Goal: Information Seeking & Learning: Learn about a topic

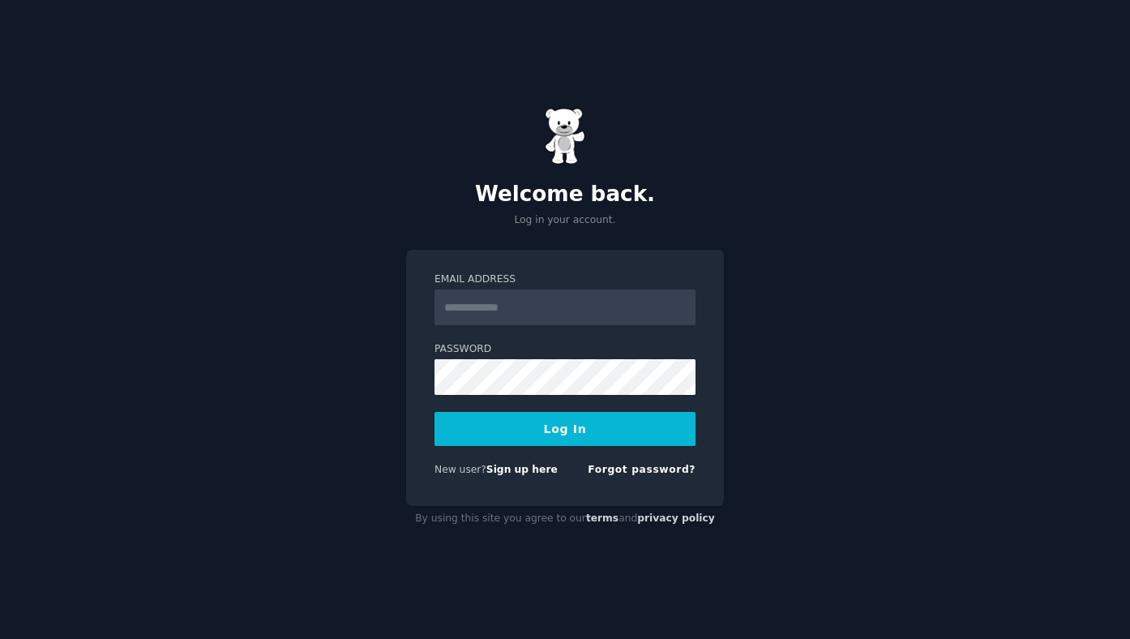
click at [0, 638] on com-1password-button at bounding box center [0, 639] width 0 height 0
type input "**********"
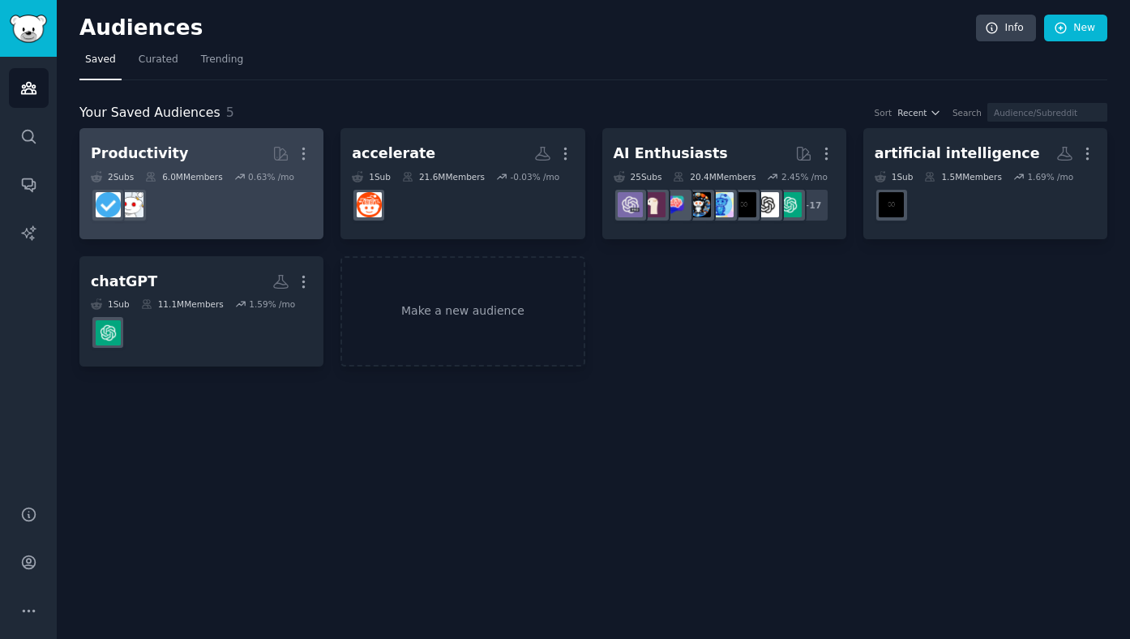
click at [279, 205] on dd at bounding box center [201, 204] width 221 height 45
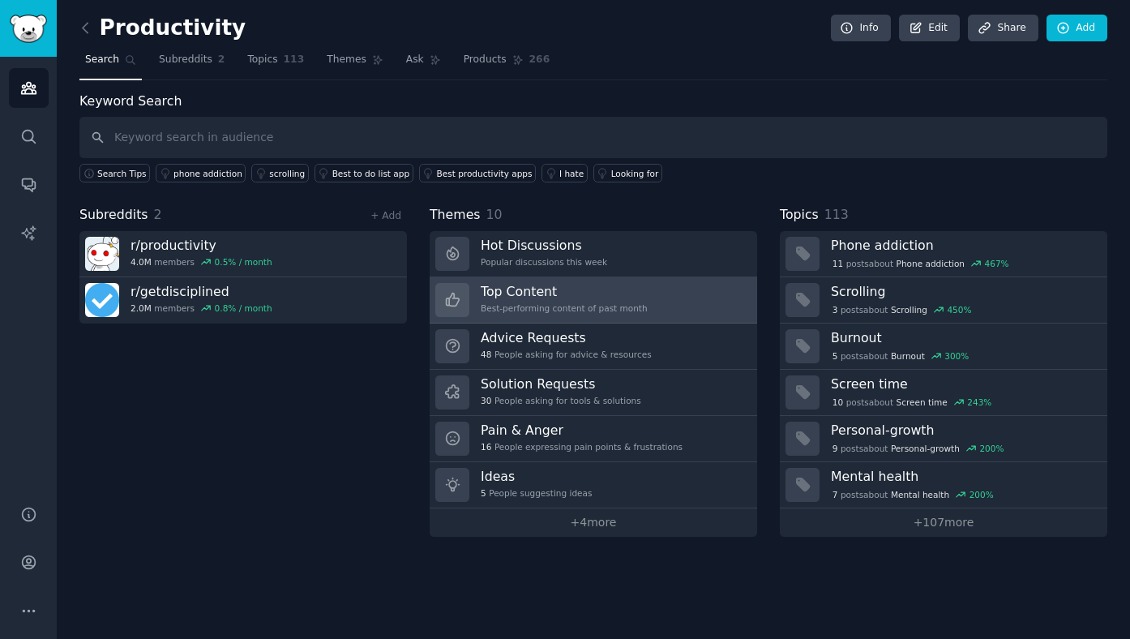
click at [646, 290] on link "Top Content Best-performing content of past month" at bounding box center [593, 300] width 327 height 46
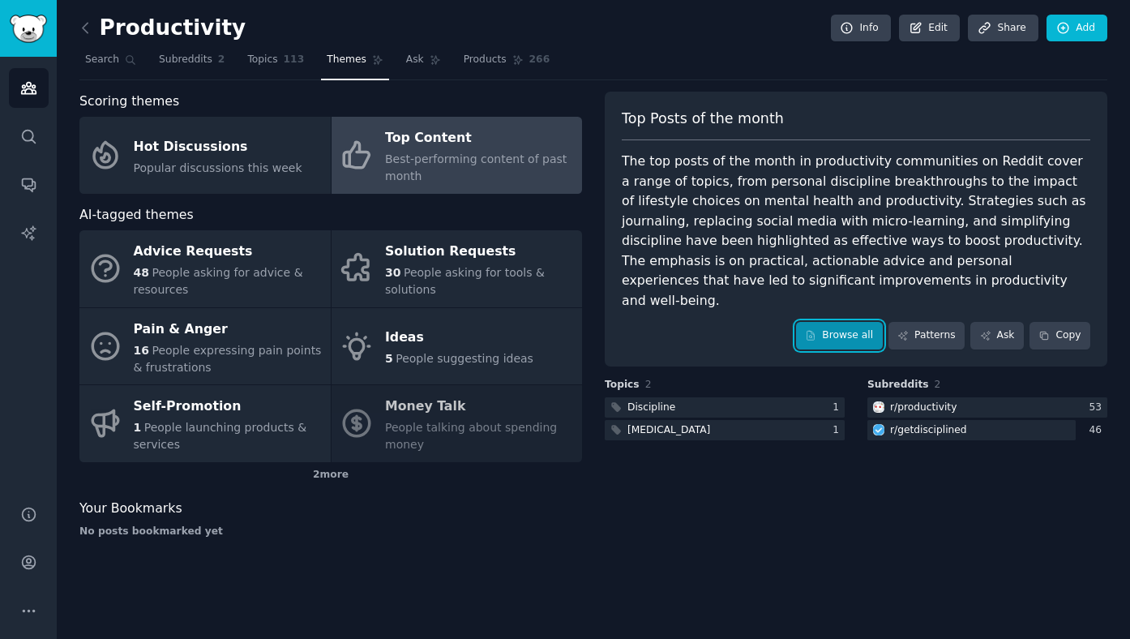
click at [859, 322] on link "Browse all" at bounding box center [839, 336] width 87 height 28
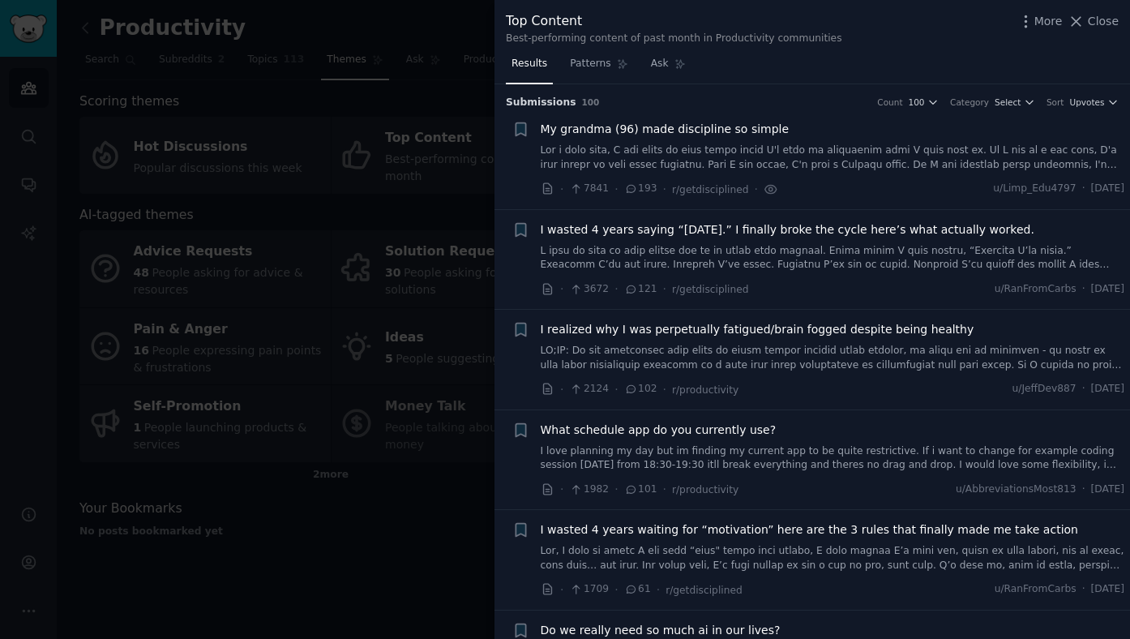
click at [640, 291] on span "121" at bounding box center [640, 289] width 33 height 15
click at [969, 233] on span "I wasted 4 years saying “[DATE].” I finally broke the cycle here’s what actuall…" at bounding box center [788, 229] width 494 height 17
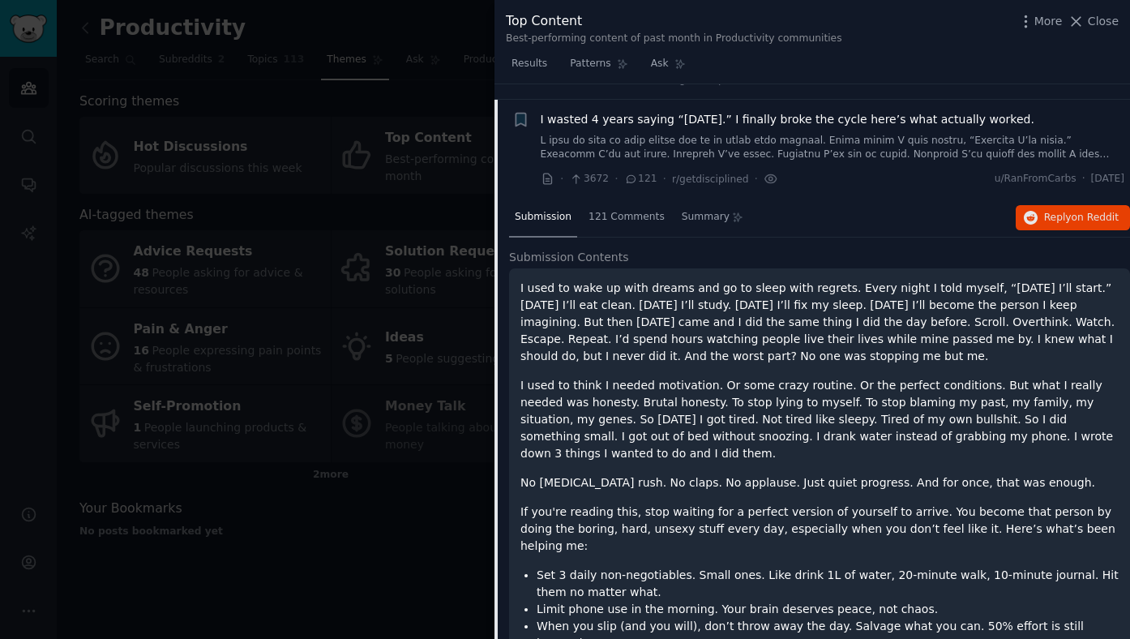
scroll to position [120, 0]
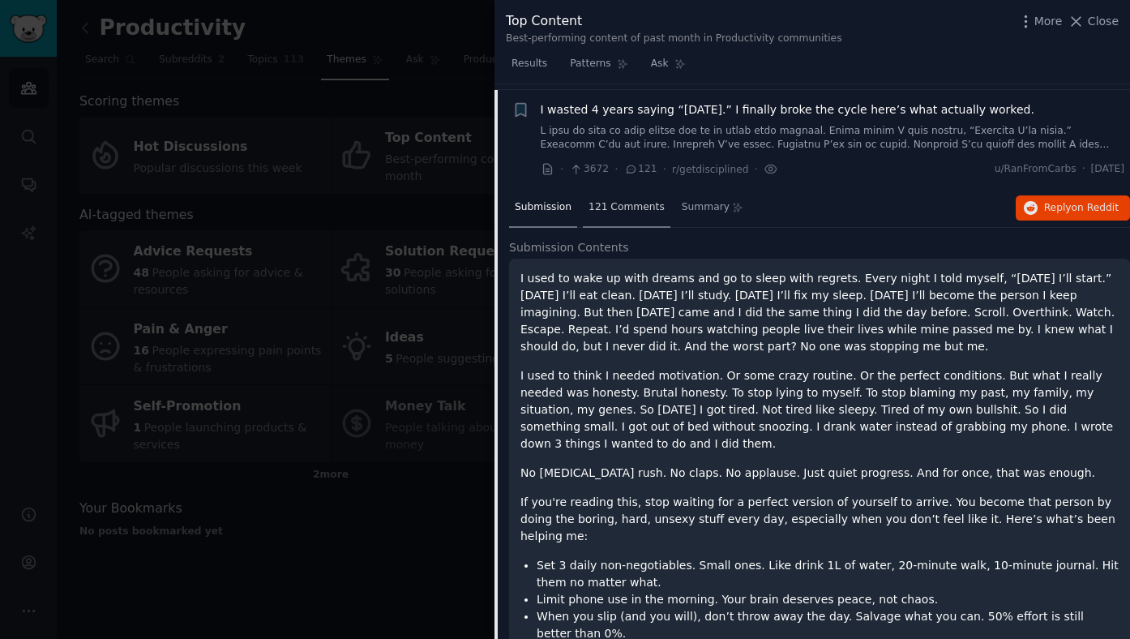
click at [619, 203] on span "121 Comments" at bounding box center [627, 207] width 76 height 15
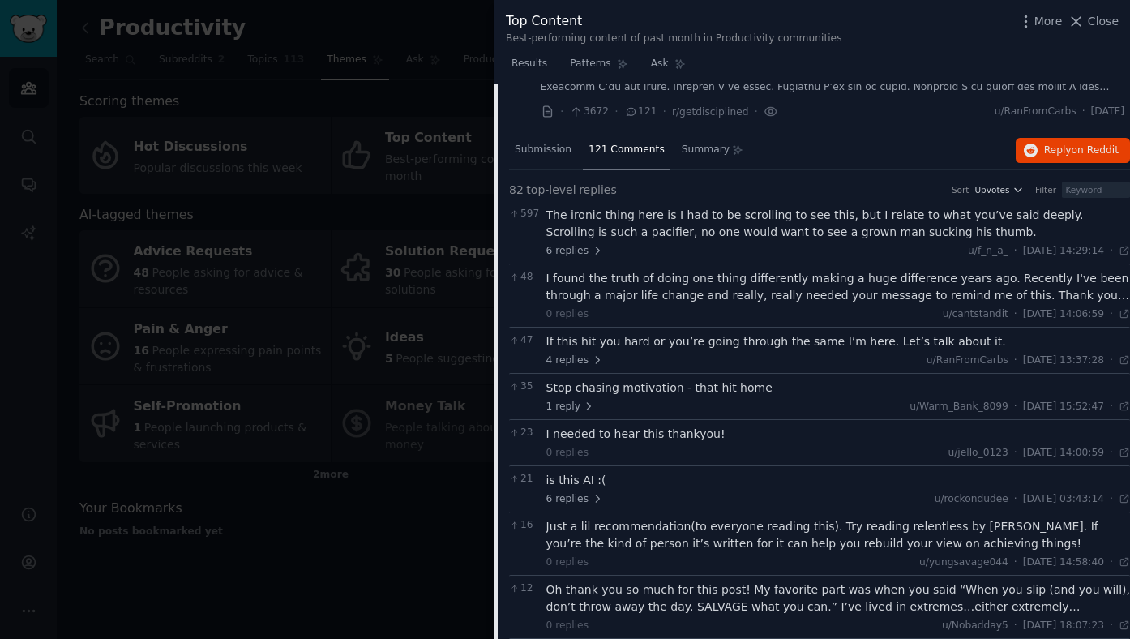
scroll to position [0, 0]
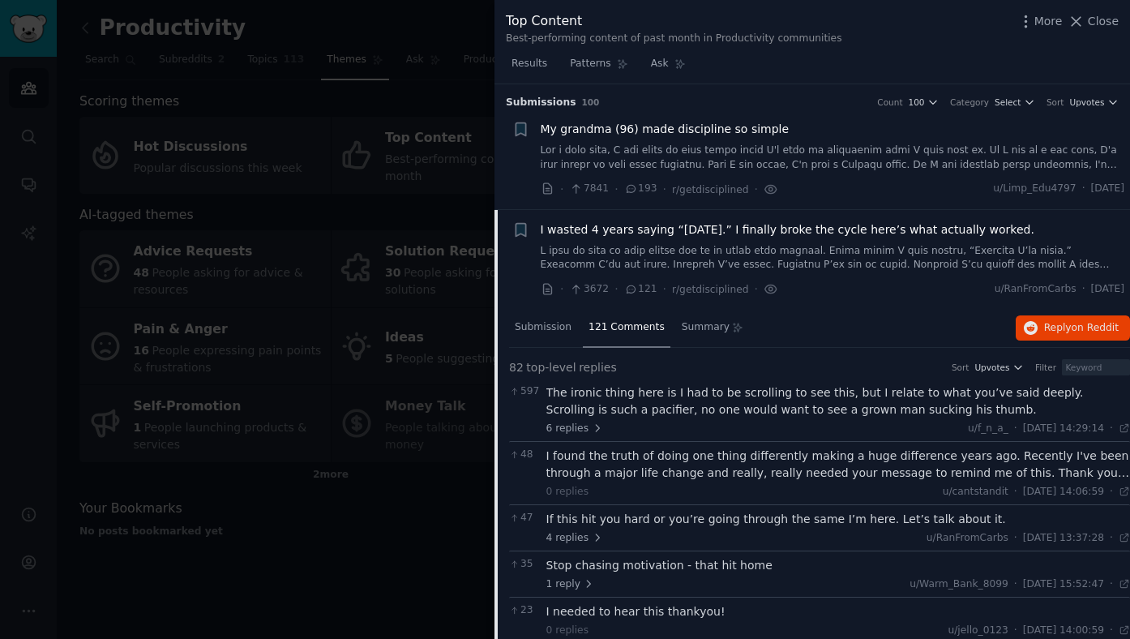
click at [679, 135] on span "My grandma (96) made discipline so simple" at bounding box center [665, 129] width 249 height 17
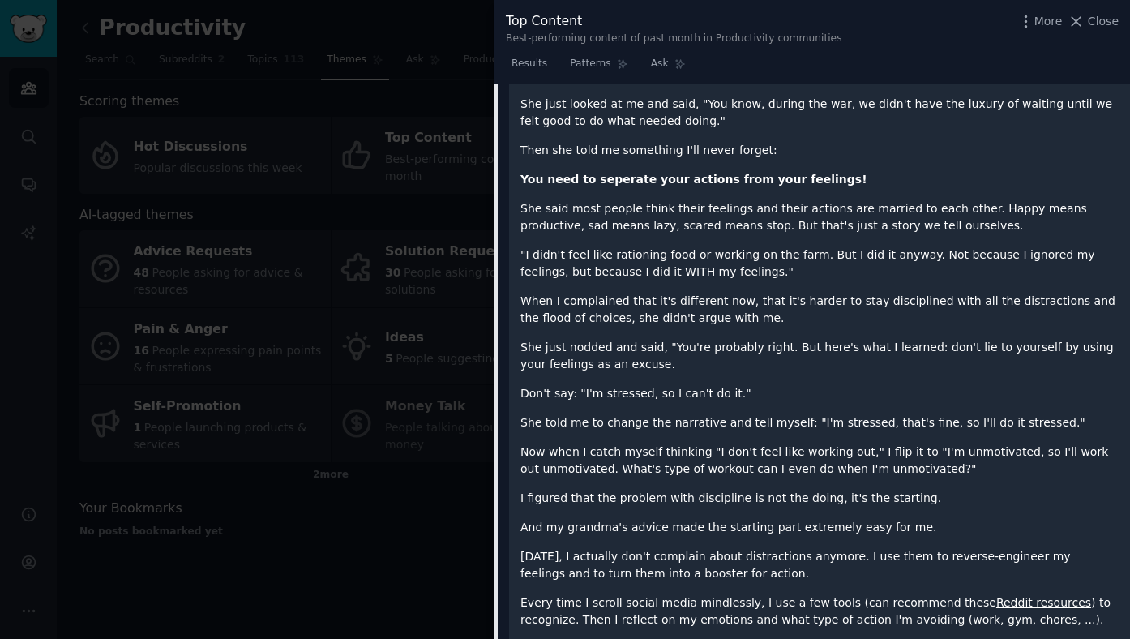
scroll to position [332, 0]
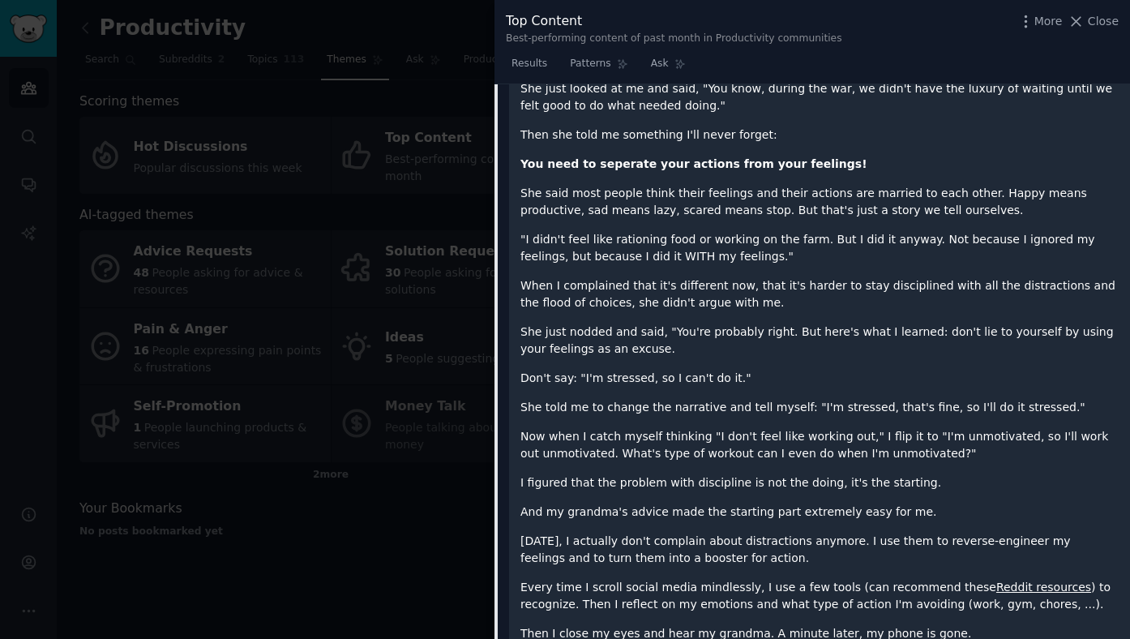
click at [469, 167] on div at bounding box center [565, 319] width 1130 height 639
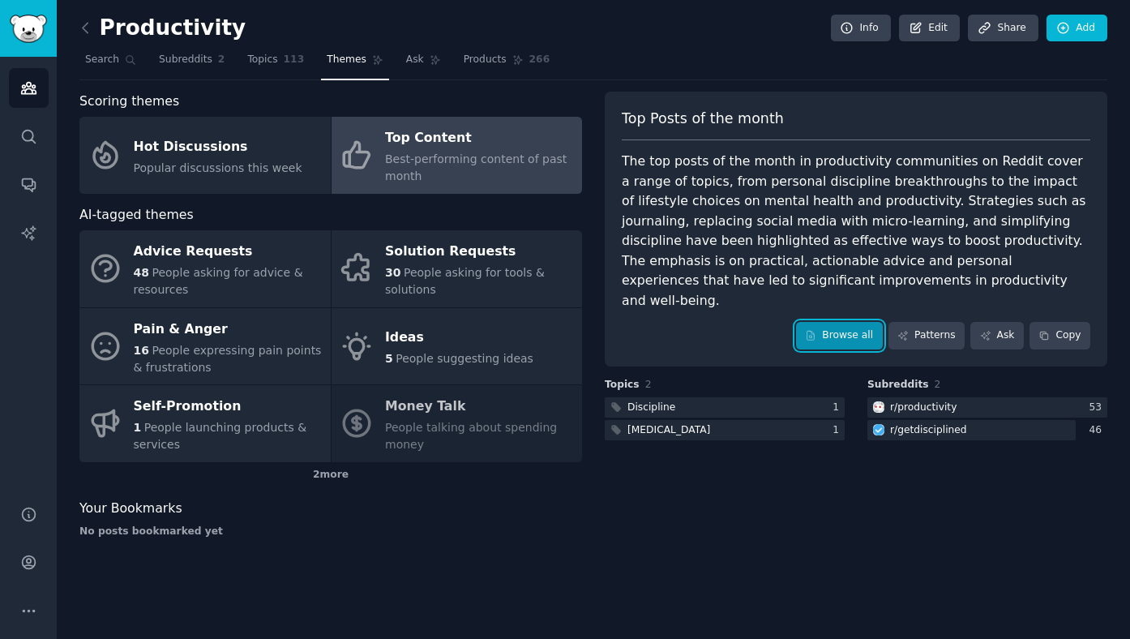
click at [837, 322] on link "Browse all" at bounding box center [839, 336] width 87 height 28
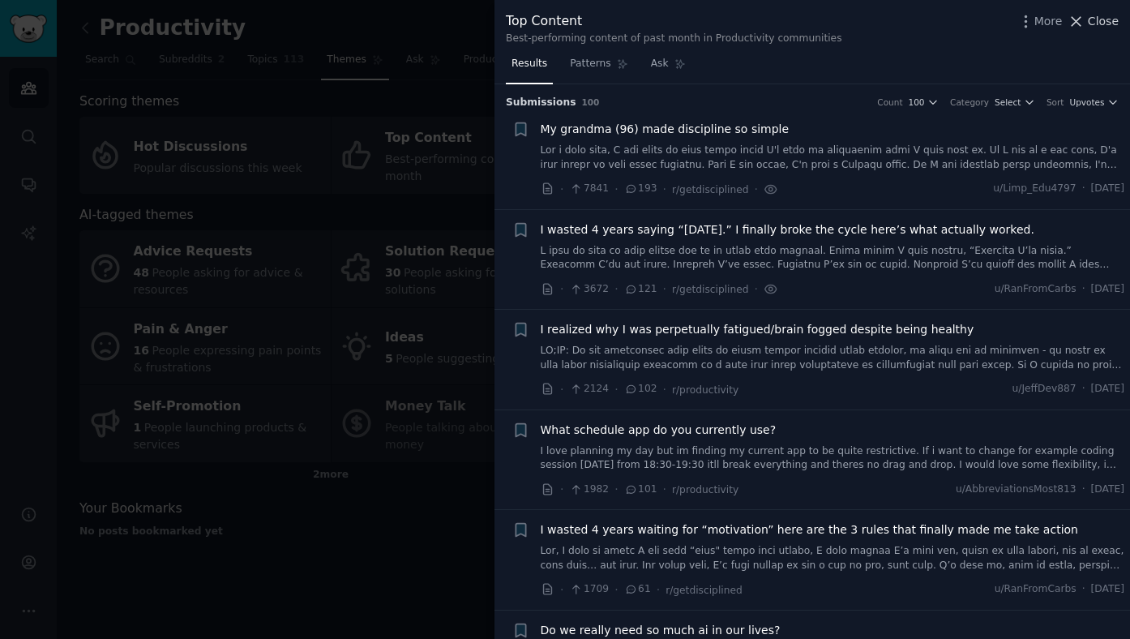
click at [1096, 16] on span "Close" at bounding box center [1103, 21] width 31 height 17
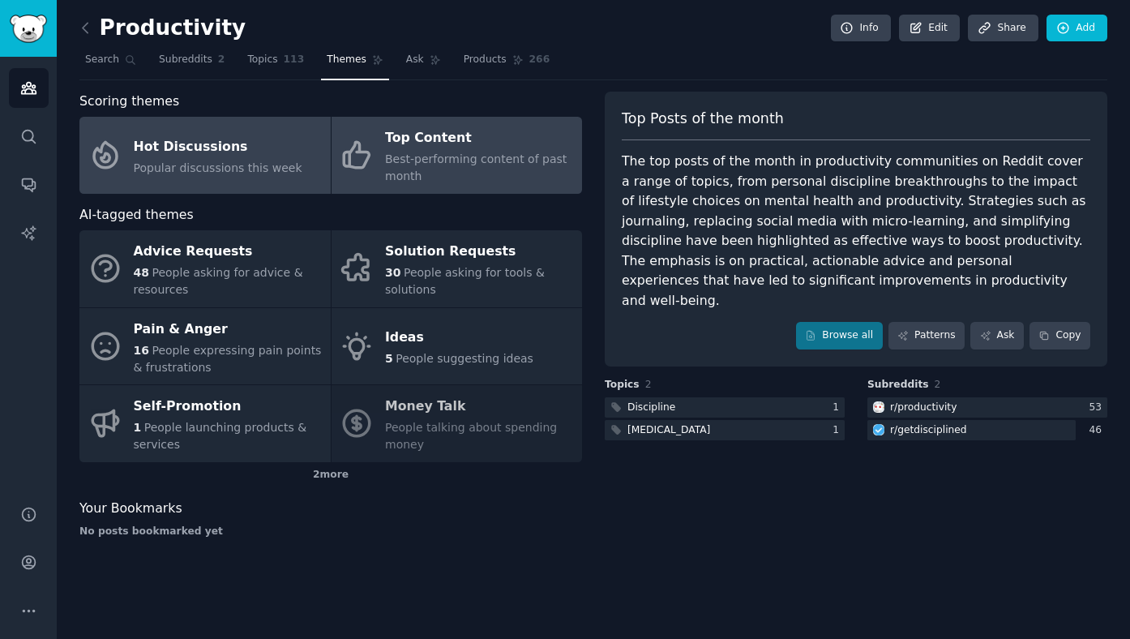
click at [254, 142] on div "Hot Discussions" at bounding box center [218, 147] width 169 height 26
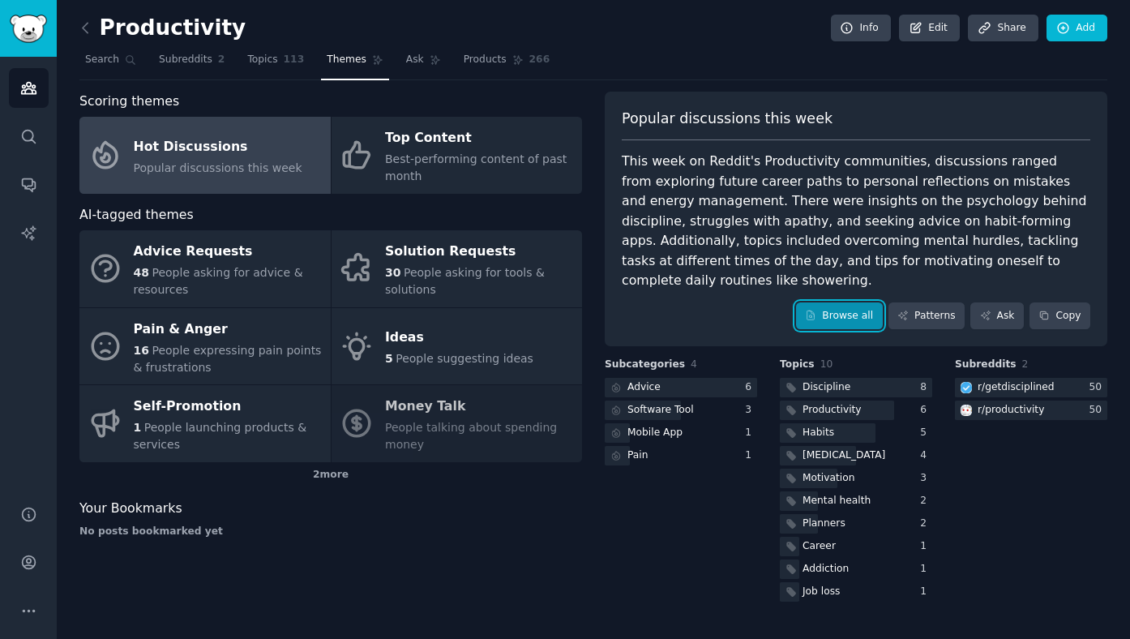
click at [830, 302] on link "Browse all" at bounding box center [839, 316] width 87 height 28
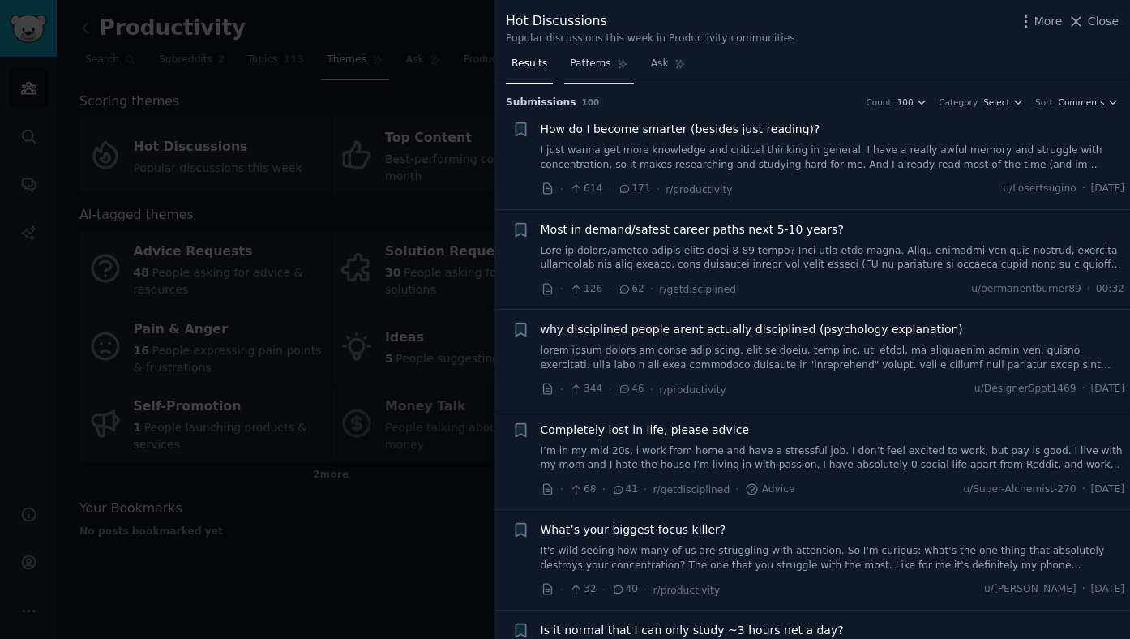
click at [597, 74] on link "Patterns" at bounding box center [598, 67] width 69 height 33
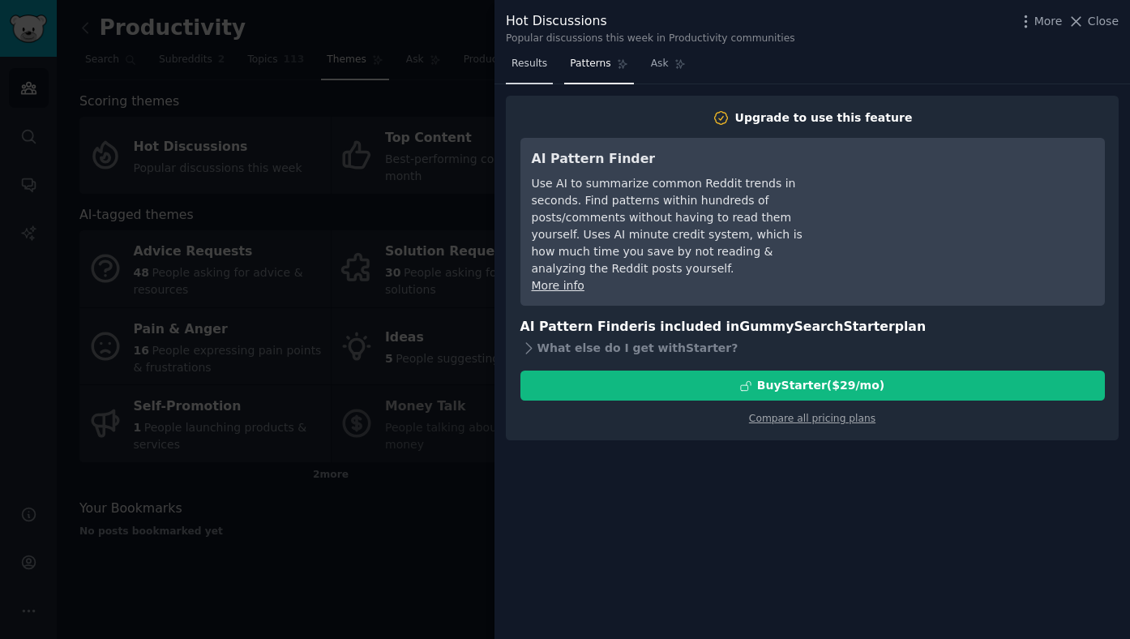
click at [519, 70] on span "Results" at bounding box center [530, 64] width 36 height 15
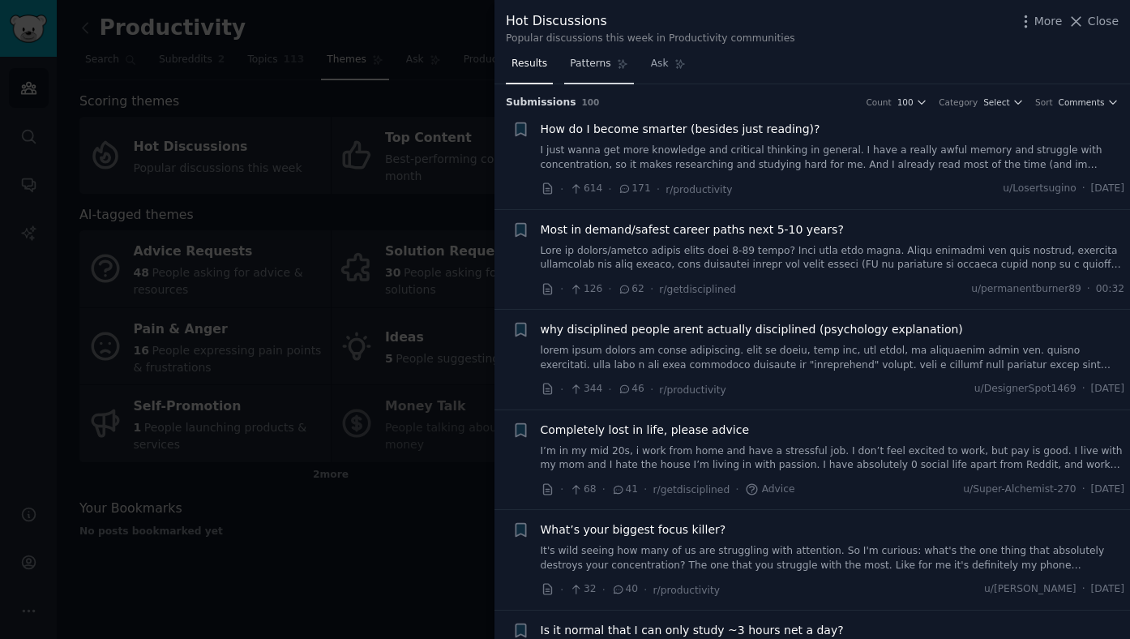
click at [579, 64] on span "Patterns" at bounding box center [590, 64] width 41 height 15
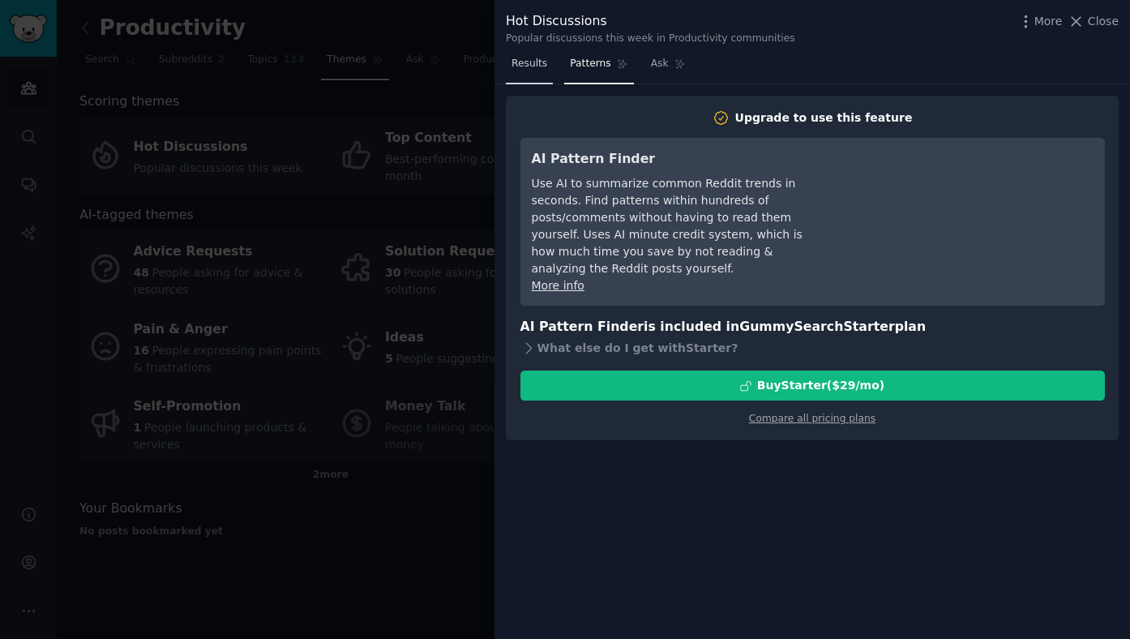
click at [548, 69] on link "Results" at bounding box center [529, 67] width 47 height 33
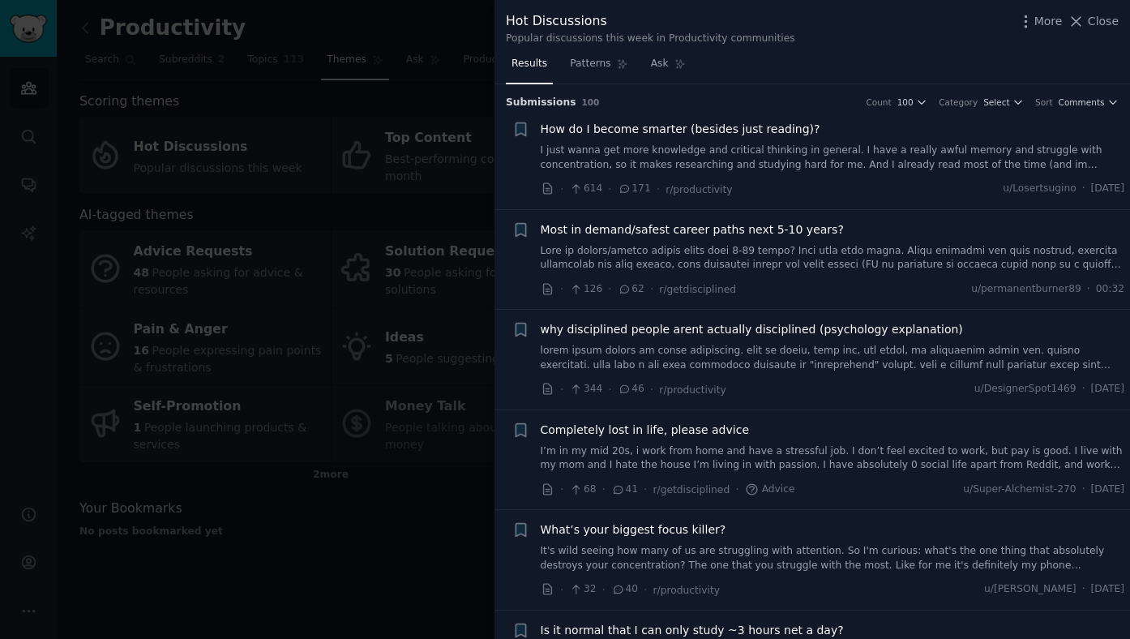
click at [759, 132] on span "How do I become smarter (besides just reading)?" at bounding box center [681, 129] width 280 height 17
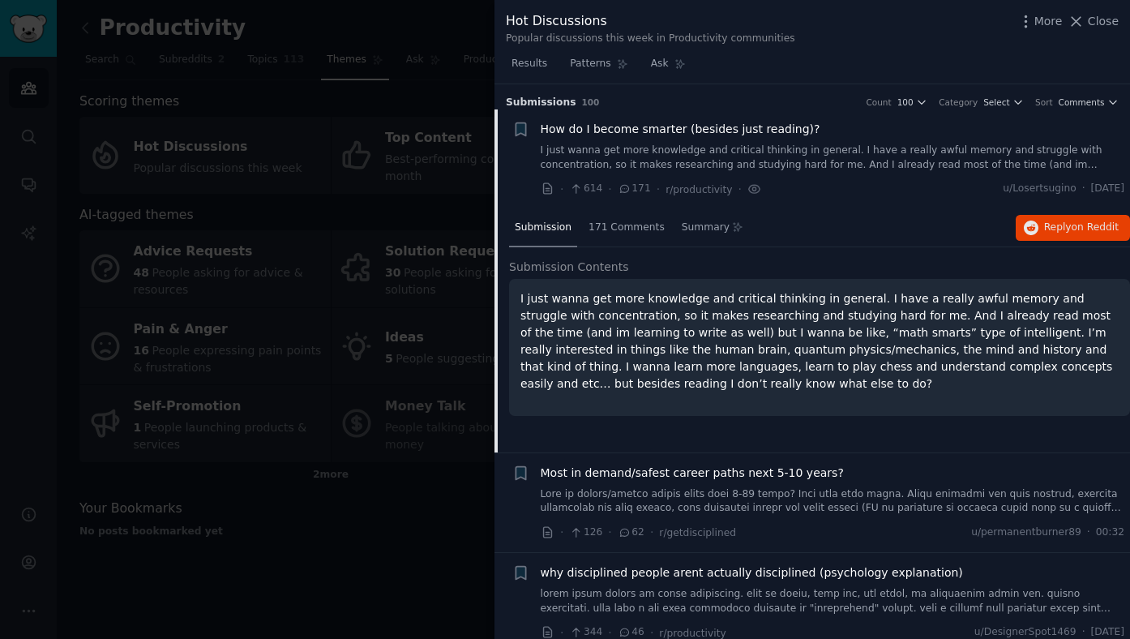
scroll to position [25, 0]
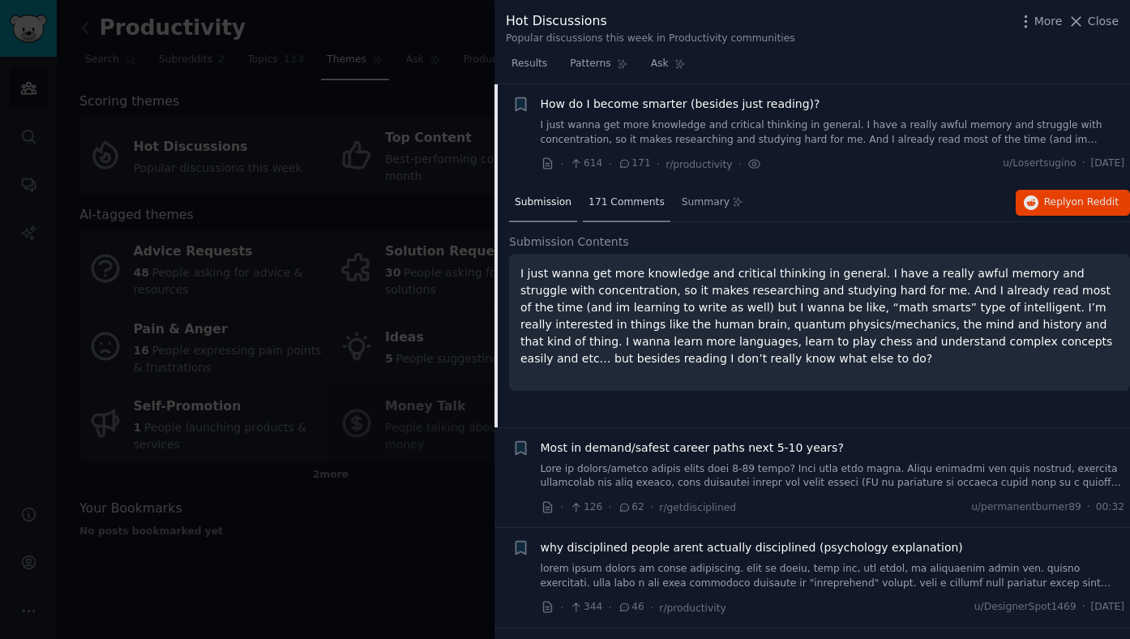
click at [629, 198] on span "171 Comments" at bounding box center [627, 202] width 76 height 15
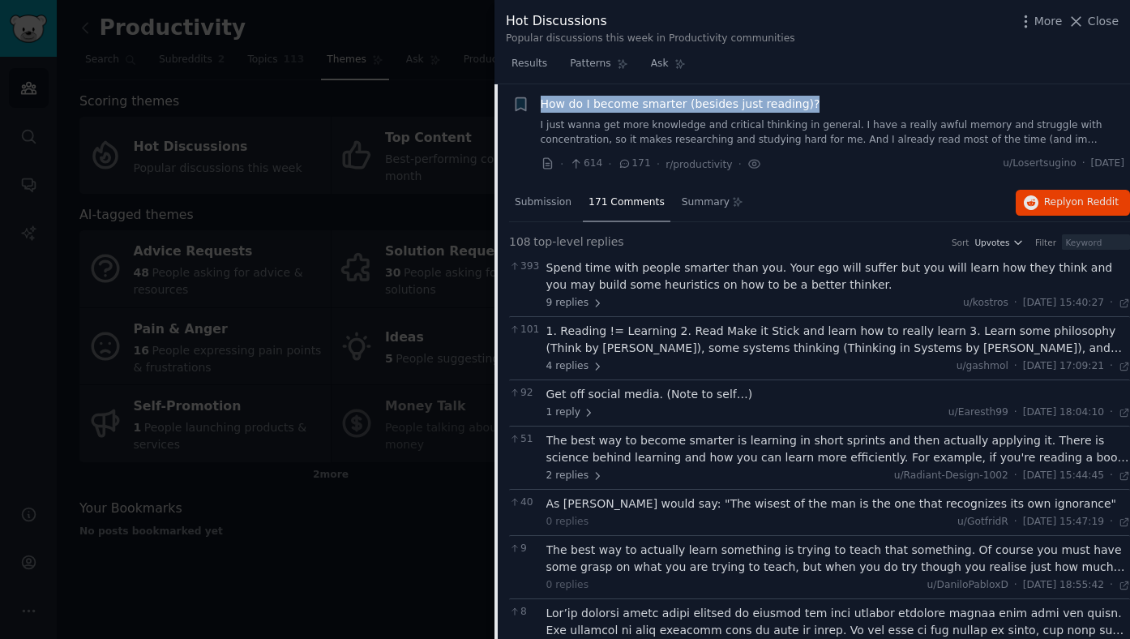
drag, startPoint x: 816, startPoint y: 99, endPoint x: 541, endPoint y: 103, distance: 275.6
click at [541, 103] on div "How do I become smarter (besides just reading)?" at bounding box center [833, 104] width 584 height 17
copy span "How do I become smarter (besides just reading)?"
